Goal: Information Seeking & Learning: Learn about a topic

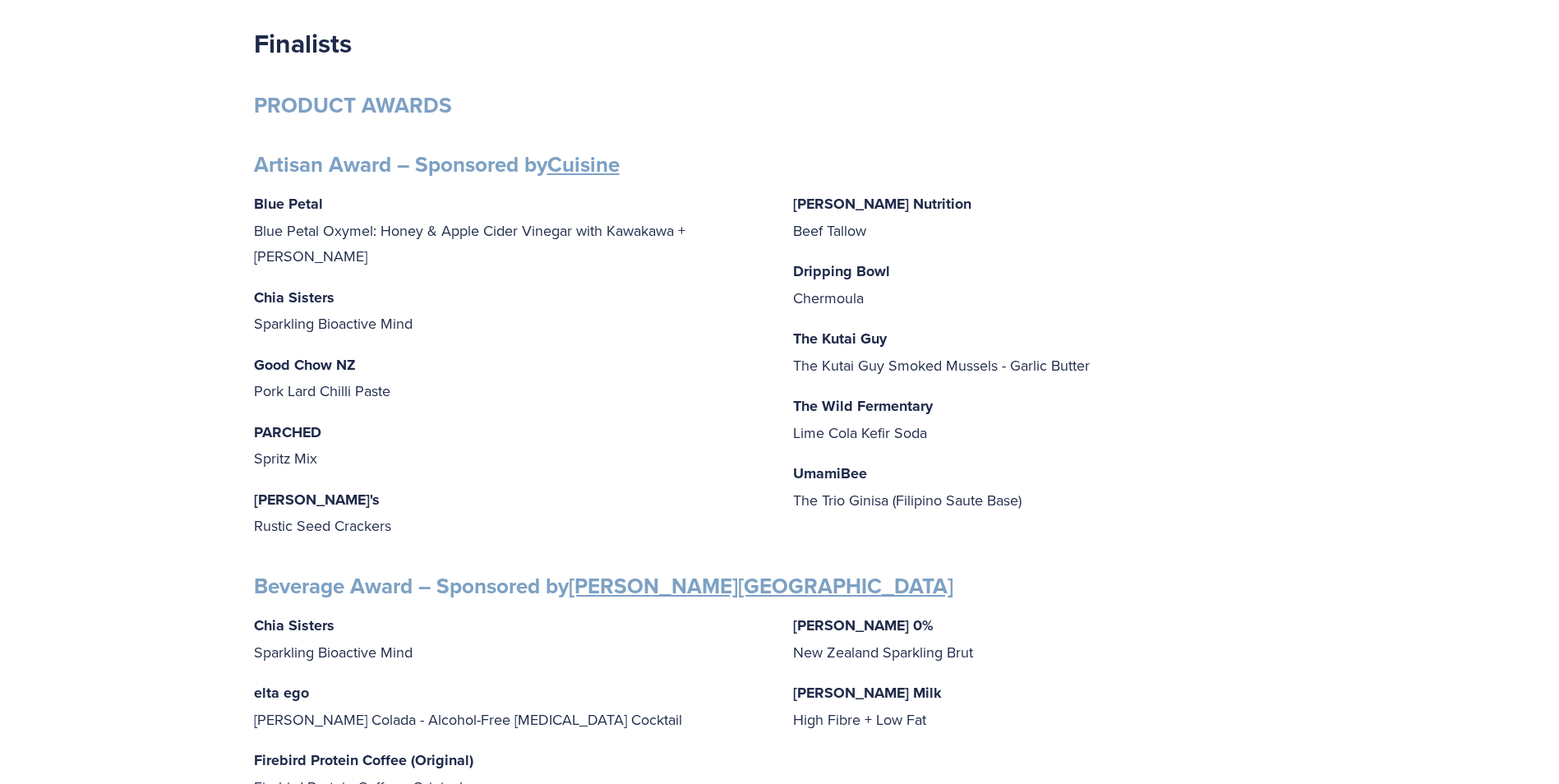
scroll to position [329, 0]
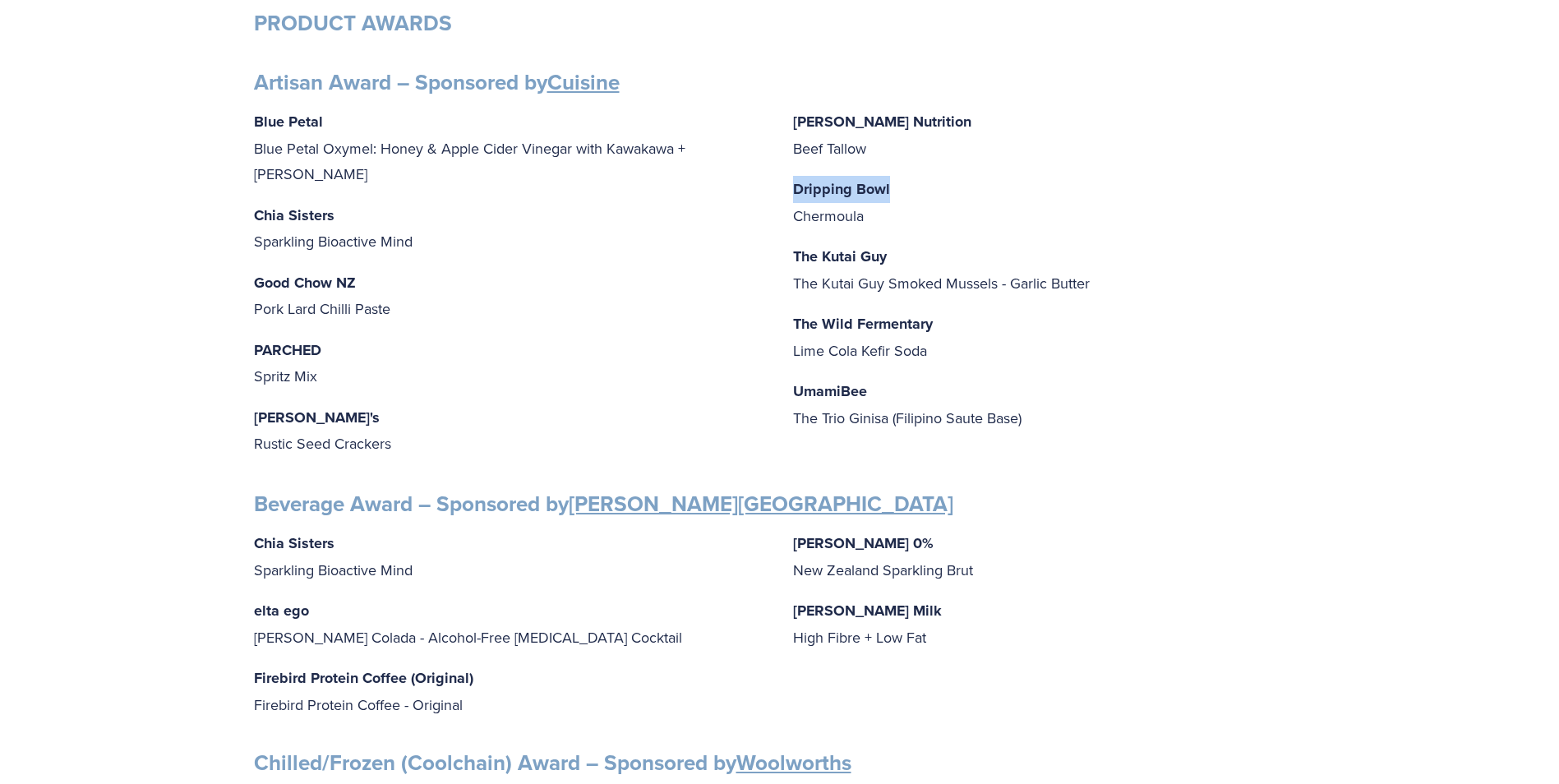
drag, startPoint x: 781, startPoint y: 187, endPoint x: 895, endPoint y: 200, distance: 114.7
click at [895, 200] on div "Blue Petal Blue Petal Oxymel: Honey & Apple Cider Vinegar with Kawakawa + [PERS…" at bounding box center [780, 284] width 1052 height 350
drag, startPoint x: 895, startPoint y: 200, endPoint x: 803, endPoint y: 187, distance: 92.9
click at [804, 191] on strong "Dripping Bowl" at bounding box center [841, 189] width 97 height 22
drag, startPoint x: 792, startPoint y: 185, endPoint x: 871, endPoint y: 215, distance: 84.5
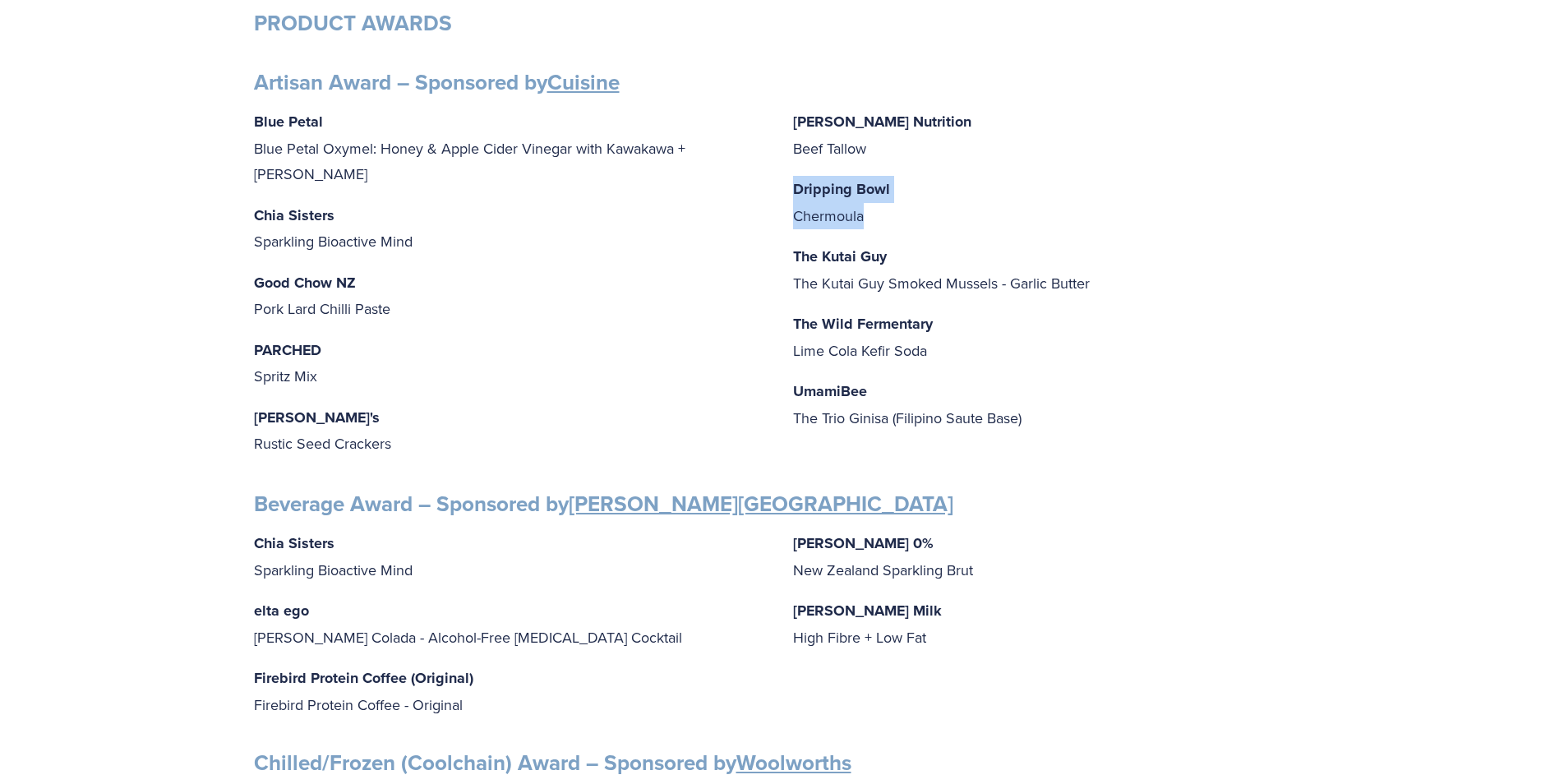
click at [871, 215] on div "Blue Petal Blue Petal Oxymel: Honey & Apple Cider Vinegar with Kawakawa + [PERS…" at bounding box center [780, 284] width 1052 height 350
copy p "Dripping Bowl Chermoula"
click at [398, 284] on p "Good Chow NZ Pork Lard Chilli Paste" at bounding box center [510, 295] width 513 height 52
drag, startPoint x: 241, startPoint y: 250, endPoint x: 421, endPoint y: 280, distance: 182.5
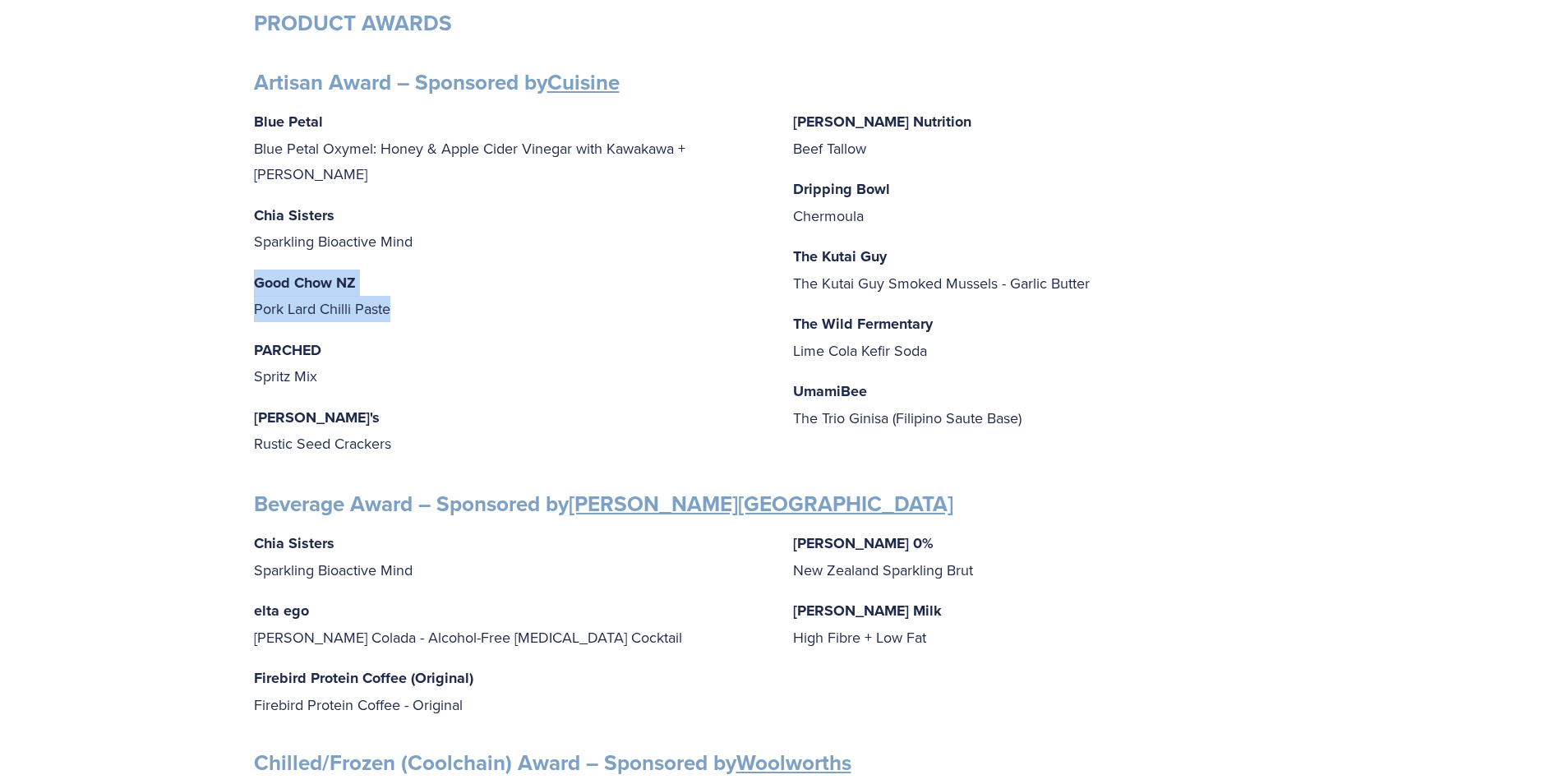
drag, startPoint x: 421, startPoint y: 280, endPoint x: 328, endPoint y: 291, distance: 93.6
copy p "Good Chow NZ Pork Lard Chilli Paste"
click at [854, 358] on p "The Wild Fermentary Lime Cola Kefir Soda" at bounding box center [1050, 336] width 513 height 52
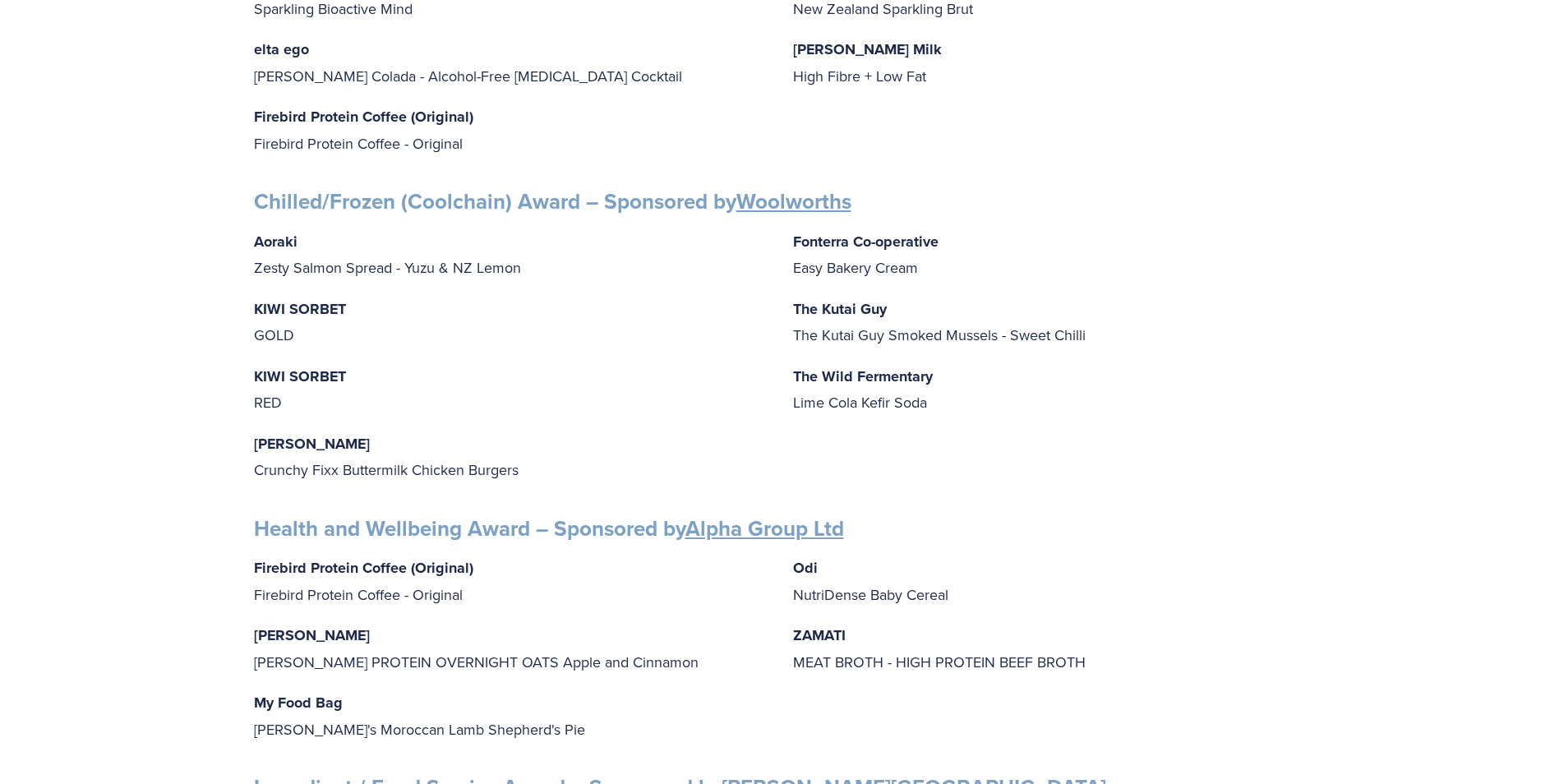
scroll to position [903, 0]
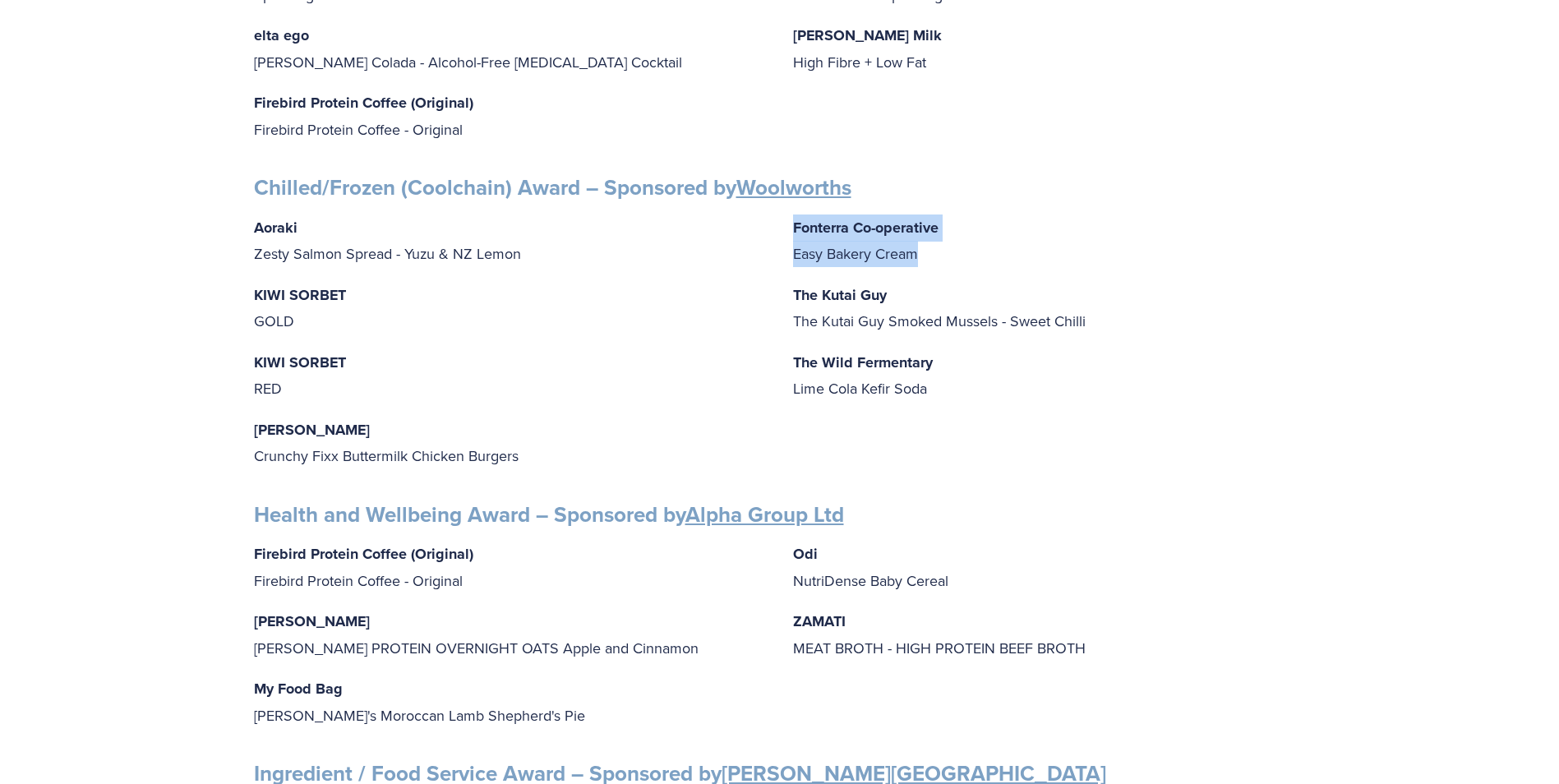
drag, startPoint x: 792, startPoint y: 210, endPoint x: 926, endPoint y: 243, distance: 138.0
click at [926, 243] on div "Aoraki Zesty Salmon Spread - Yuzu & NZ Lemon KIWI SORBET GOLD KIWI SORBET RED […" at bounding box center [780, 341] width 1052 height 255
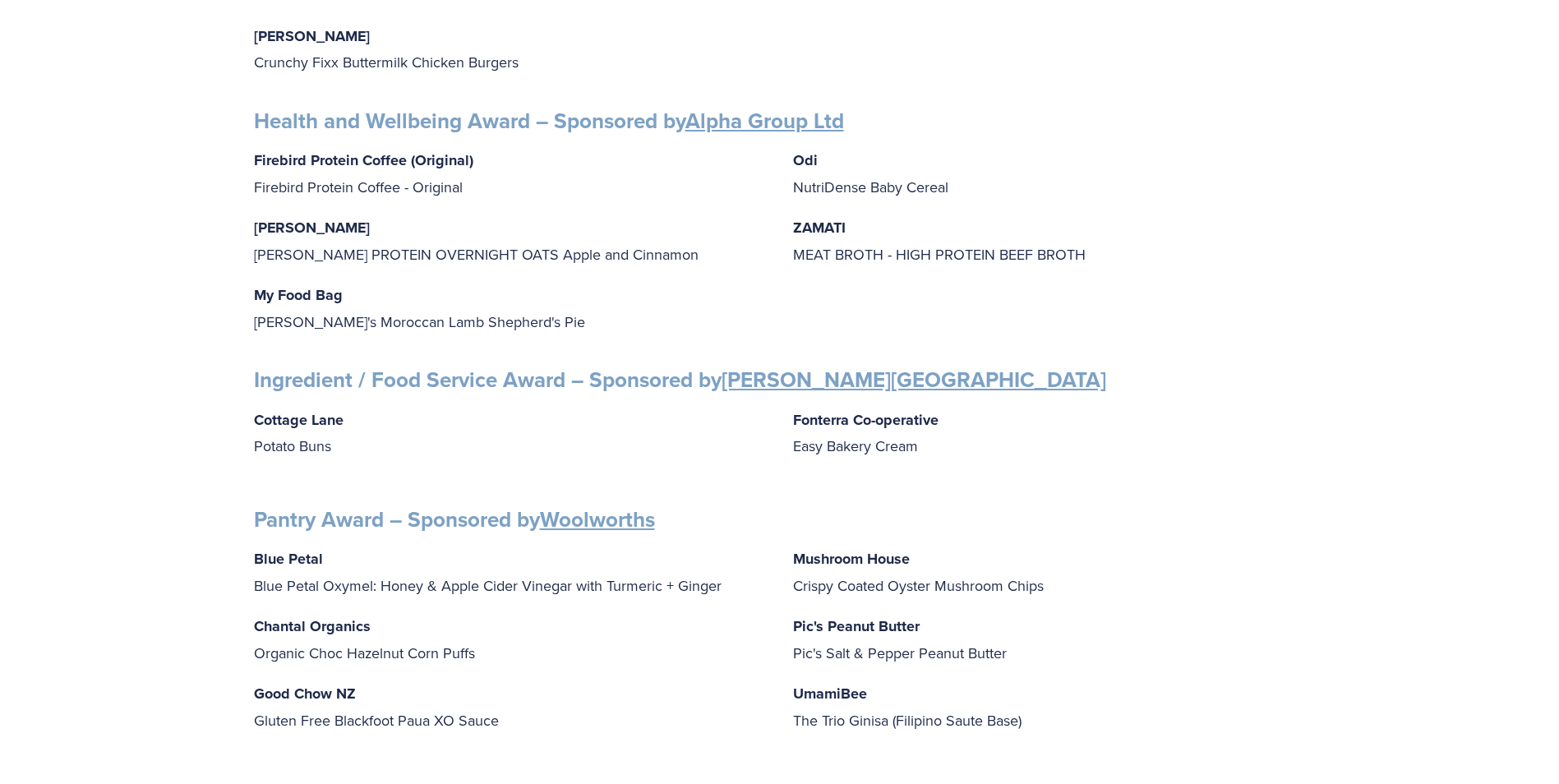
scroll to position [1314, 0]
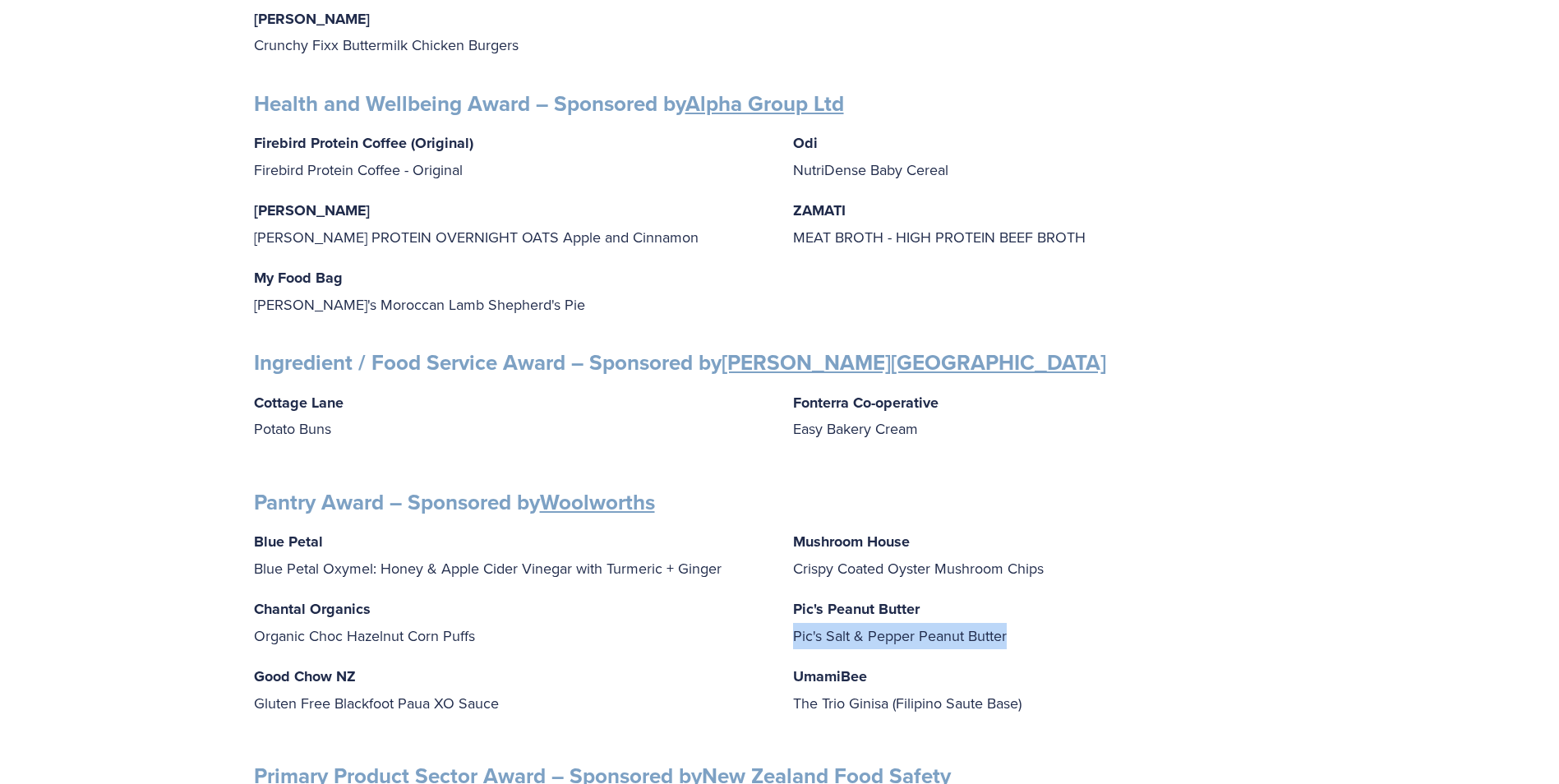
drag, startPoint x: 787, startPoint y: 619, endPoint x: 1065, endPoint y: 631, distance: 278.3
click at [1065, 631] on div "Blue Petal Blue Petal Oxymel: Honey & Apple Cider Vinegar with Turmeric + Ginge…" at bounding box center [780, 630] width 1052 height 202
drag, startPoint x: 1065, startPoint y: 631, endPoint x: 979, endPoint y: 619, distance: 86.8
copy p "Pic's Salt & Pepper Peanut Butter"
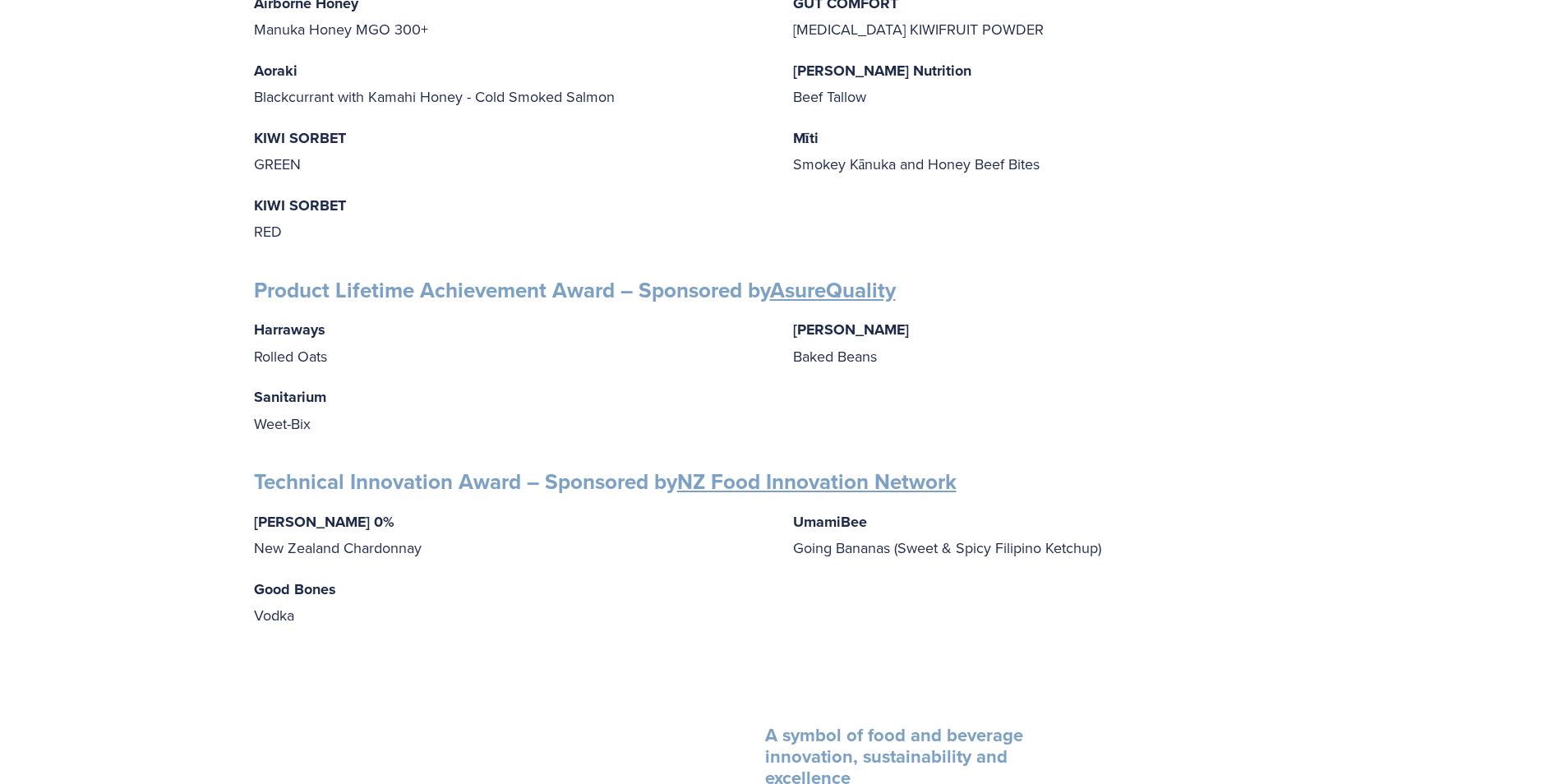
scroll to position [2136, 0]
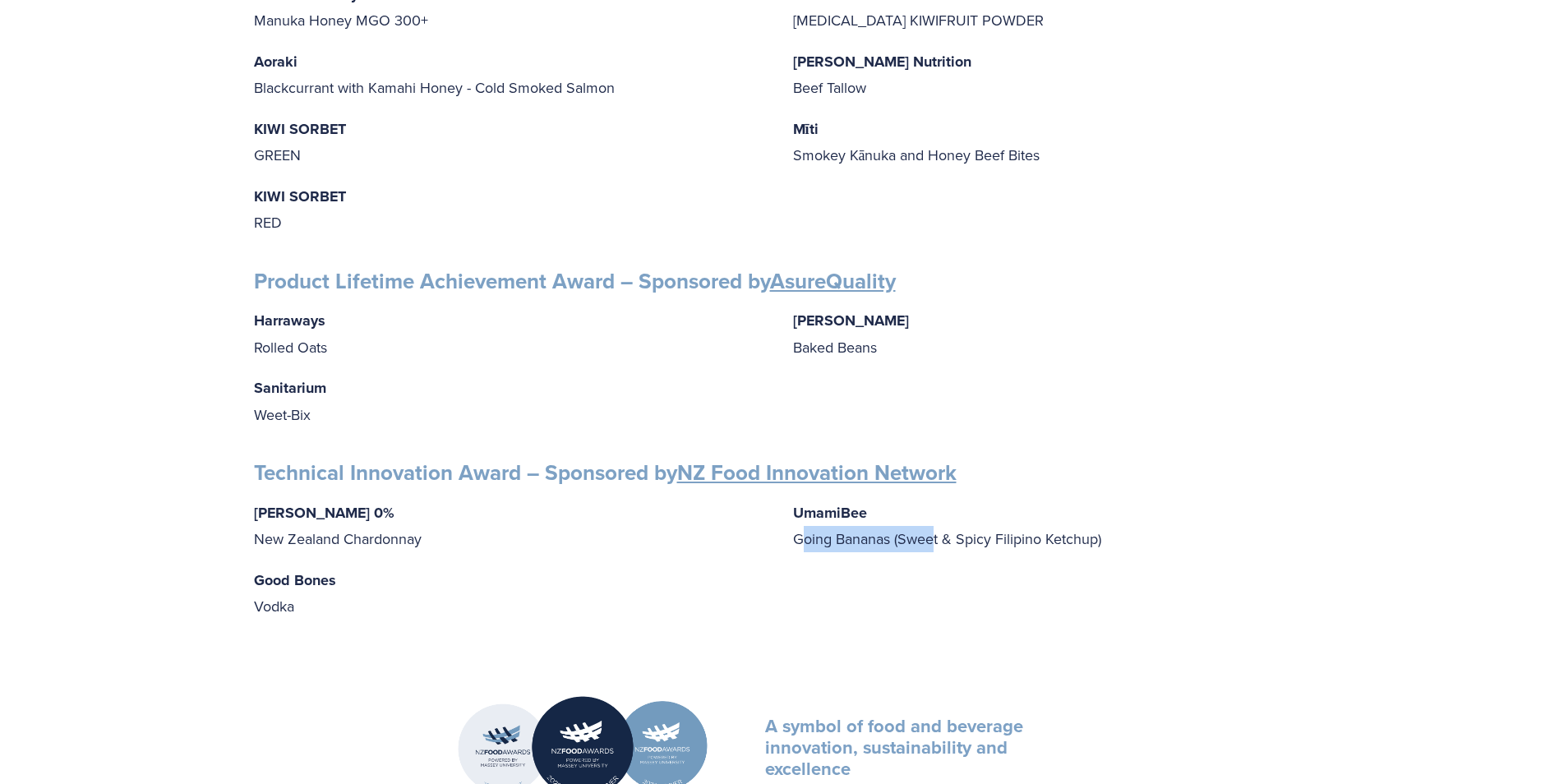
drag, startPoint x: 803, startPoint y: 523, endPoint x: 935, endPoint y: 526, distance: 132.0
click at [935, 526] on p "UmamiBee Going Bananas (Sweet & Spicy Filipino Ketchup)" at bounding box center [1050, 525] width 513 height 52
drag, startPoint x: 935, startPoint y: 526, endPoint x: 834, endPoint y: 547, distance: 103.2
click at [850, 546] on div "[PERSON_NAME] 0% New Zealand Chardonnay Good Bones Vodka UmamiBee Going Bananas…" at bounding box center [780, 559] width 1052 height 120
drag, startPoint x: 788, startPoint y: 523, endPoint x: 1112, endPoint y: 538, distance: 324.3
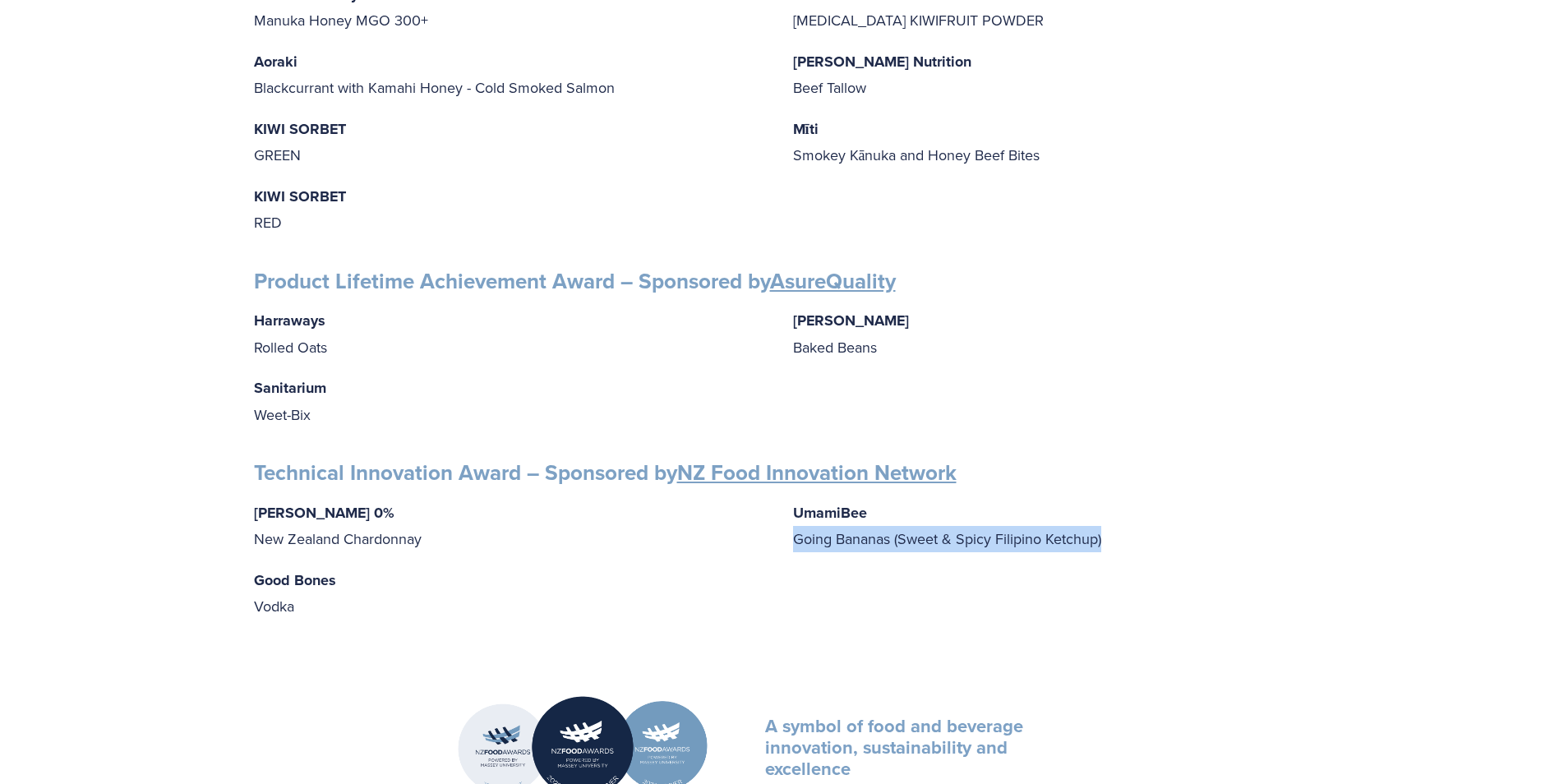
click at [1112, 538] on div "[PERSON_NAME] 0% New Zealand Chardonnay Good Bones Vodka UmamiBee Going Bananas…" at bounding box center [780, 559] width 1052 height 120
copy p "Going Bananas (Sweet & Spicy Filipino Ketchup)"
drag, startPoint x: 251, startPoint y: 566, endPoint x: 313, endPoint y: 606, distance: 73.8
drag, startPoint x: 313, startPoint y: 606, endPoint x: 274, endPoint y: 567, distance: 55.2
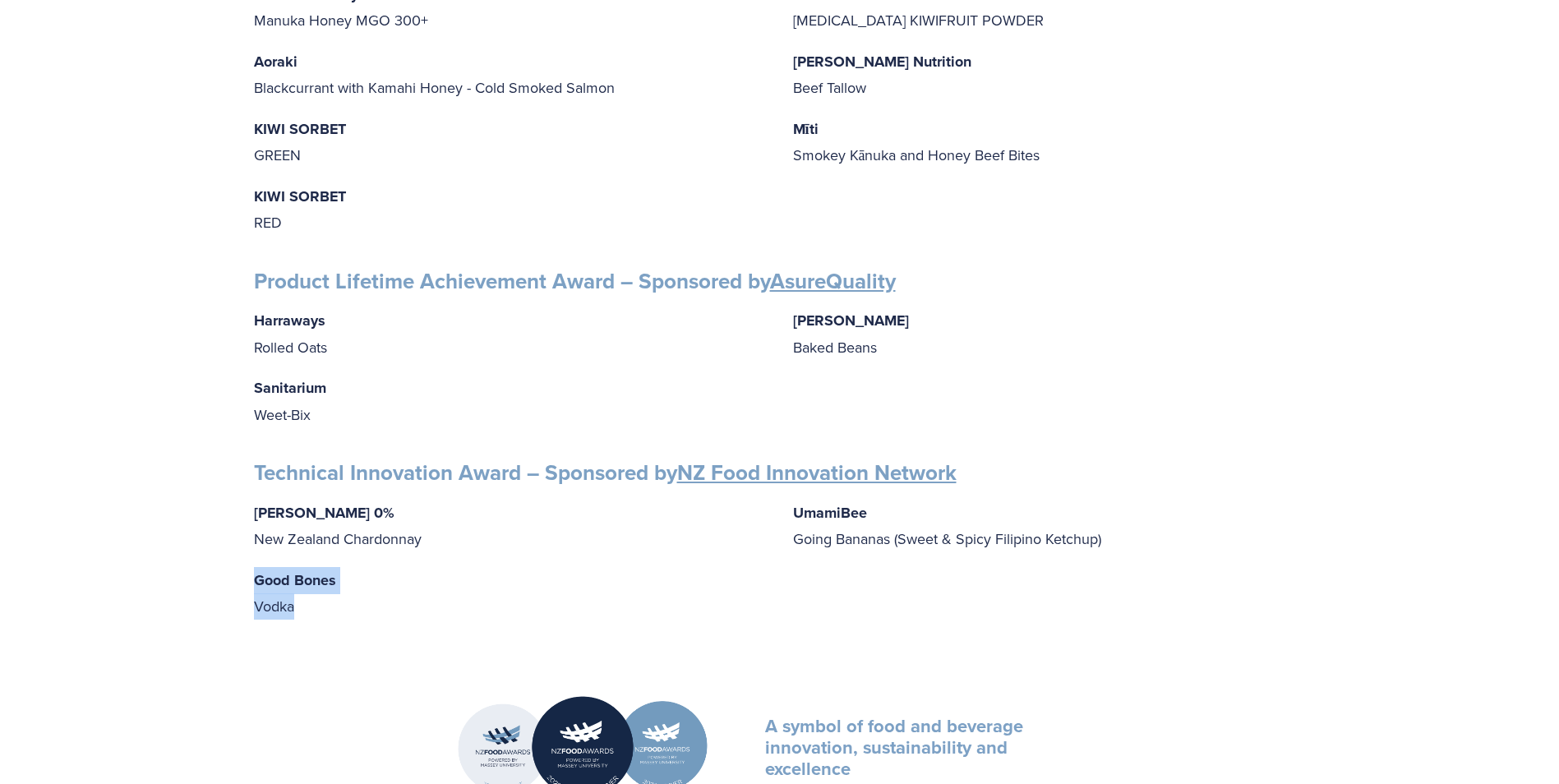
copy p "Good Bones Vodka"
click at [812, 502] on strong "UmamiBee" at bounding box center [830, 513] width 74 height 22
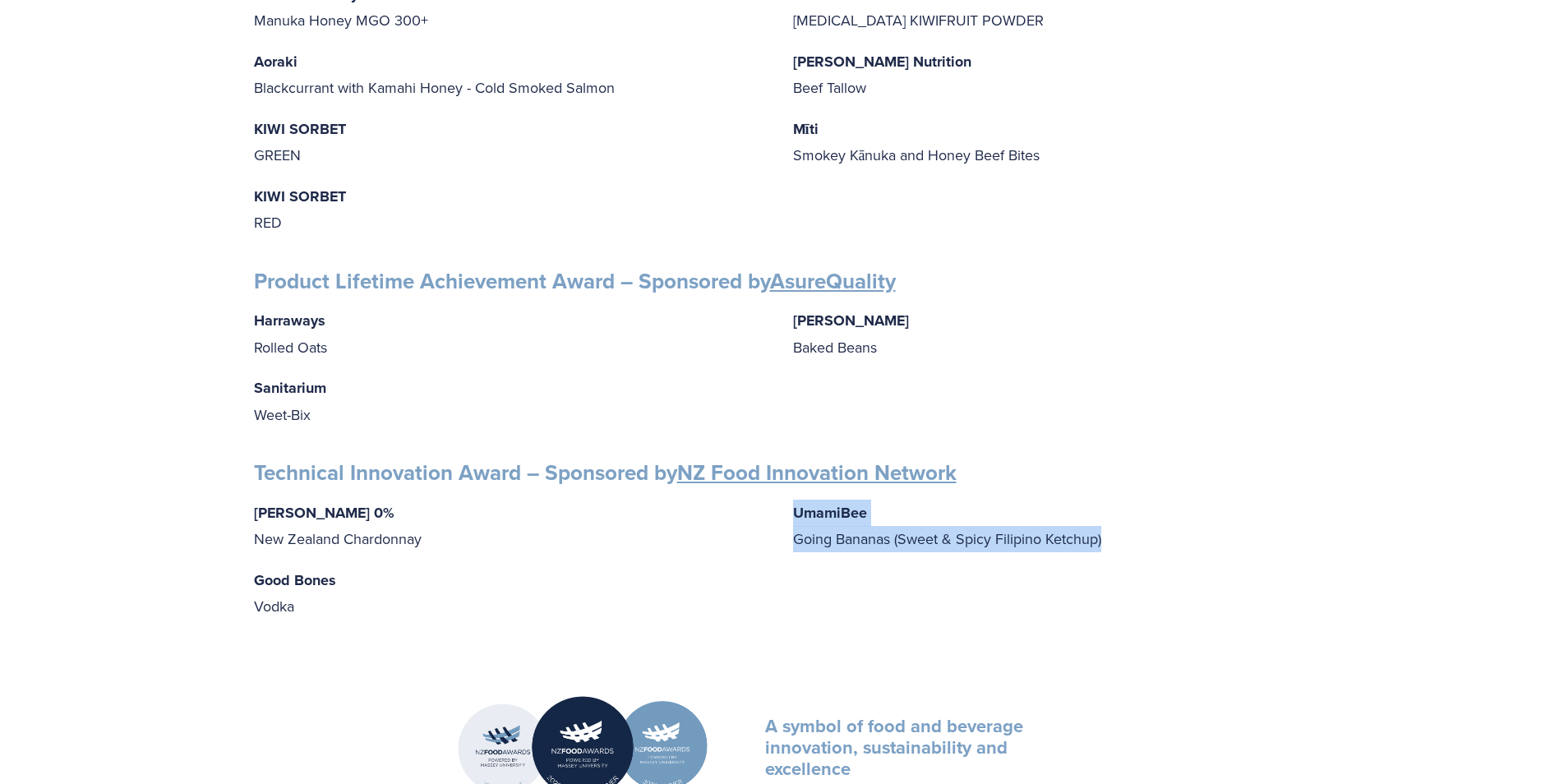
drag, startPoint x: 796, startPoint y: 501, endPoint x: 1113, endPoint y: 534, distance: 318.7
click at [1113, 534] on p "UmamiBee Going Bananas (Sweet & Spicy Filipino Ketchup)" at bounding box center [1050, 525] width 513 height 52
drag, startPoint x: 1113, startPoint y: 534, endPoint x: 1015, endPoint y: 524, distance: 98.5
copy p "UmamiBee Going Bananas (Sweet & Spicy Filipino Ketchup)"
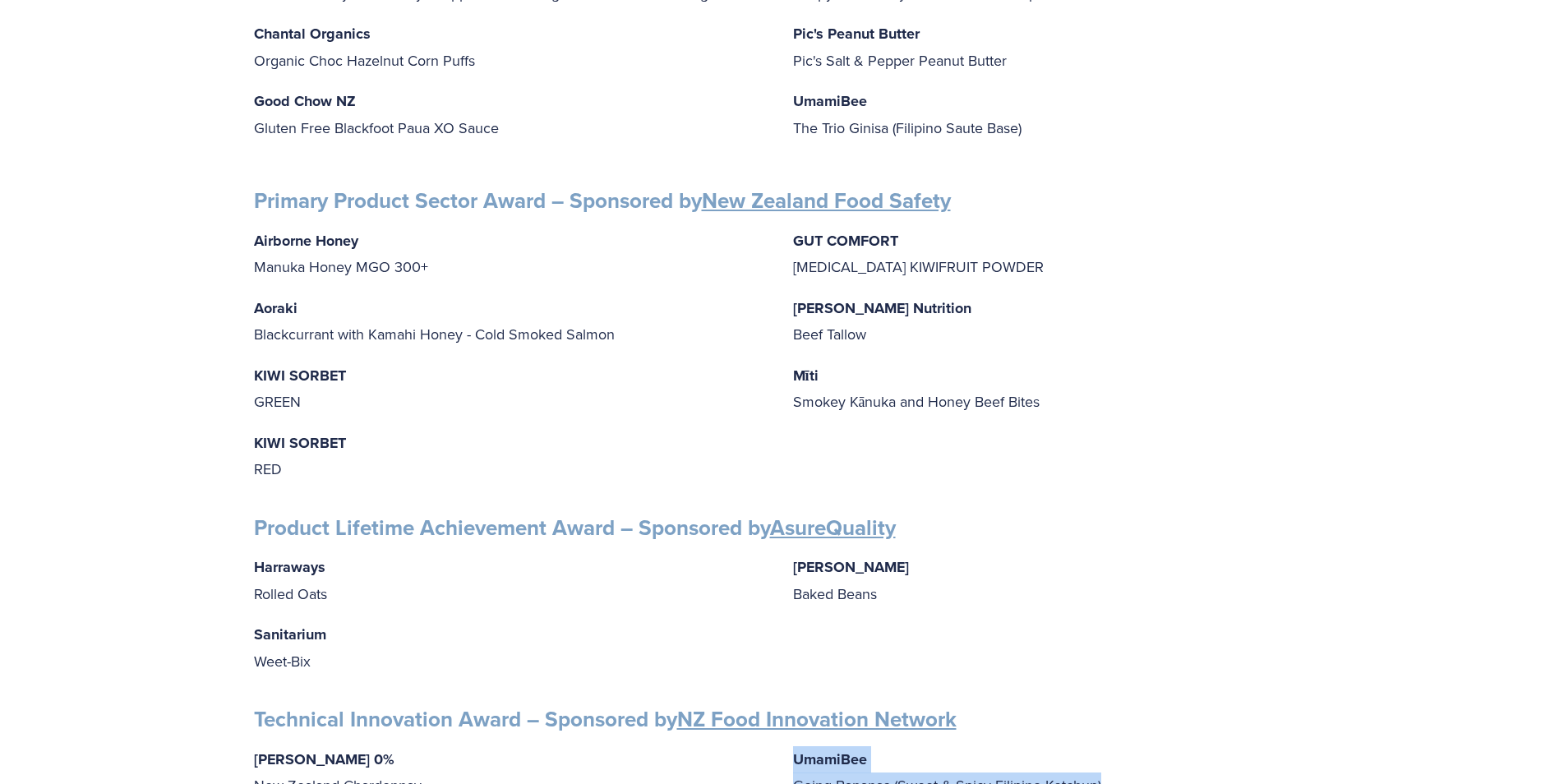
scroll to position [1726, 0]
